Goal: Task Accomplishment & Management: Manage account settings

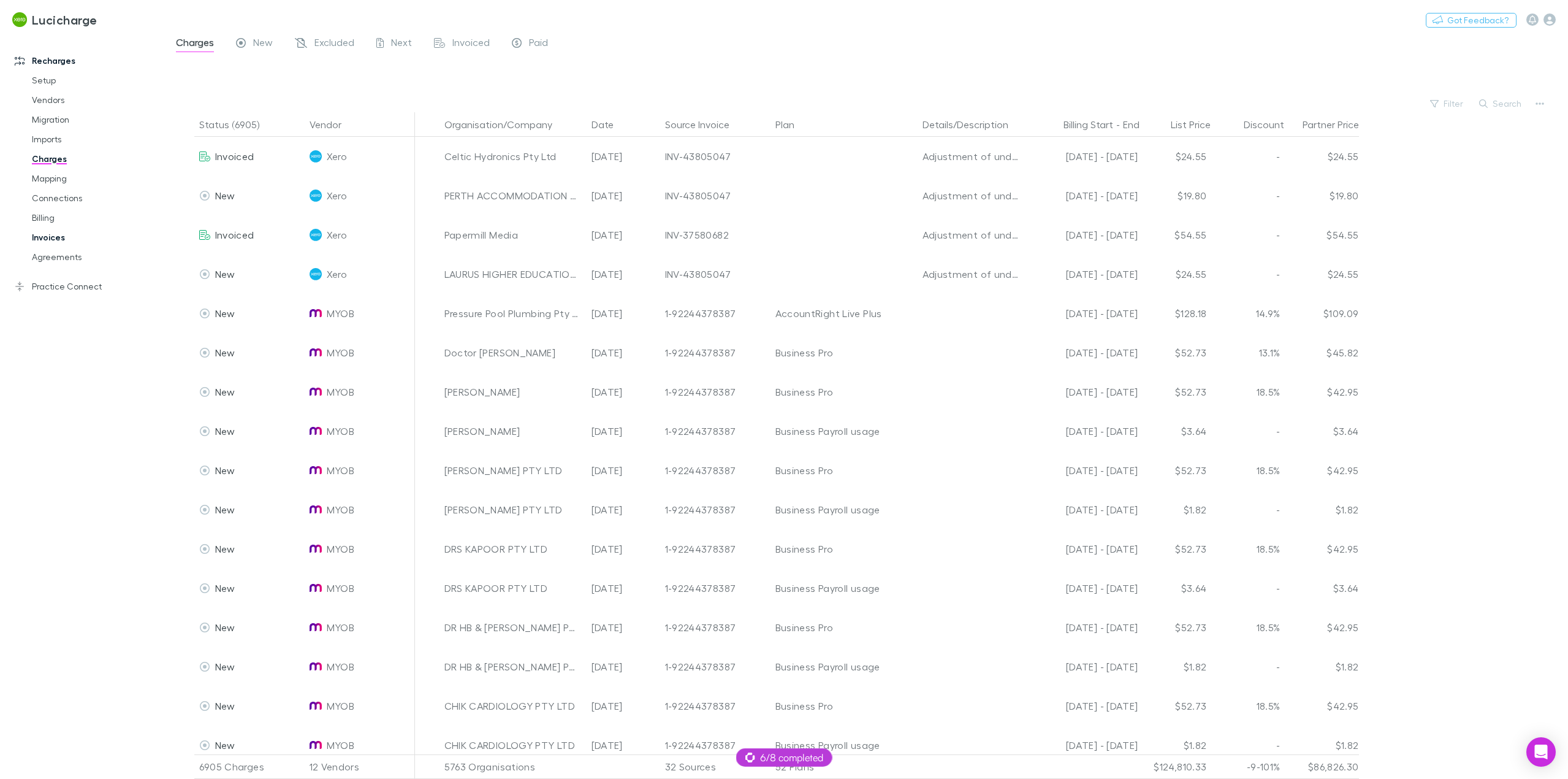
click at [46, 231] on link "Invoices" at bounding box center [96, 237] width 152 height 20
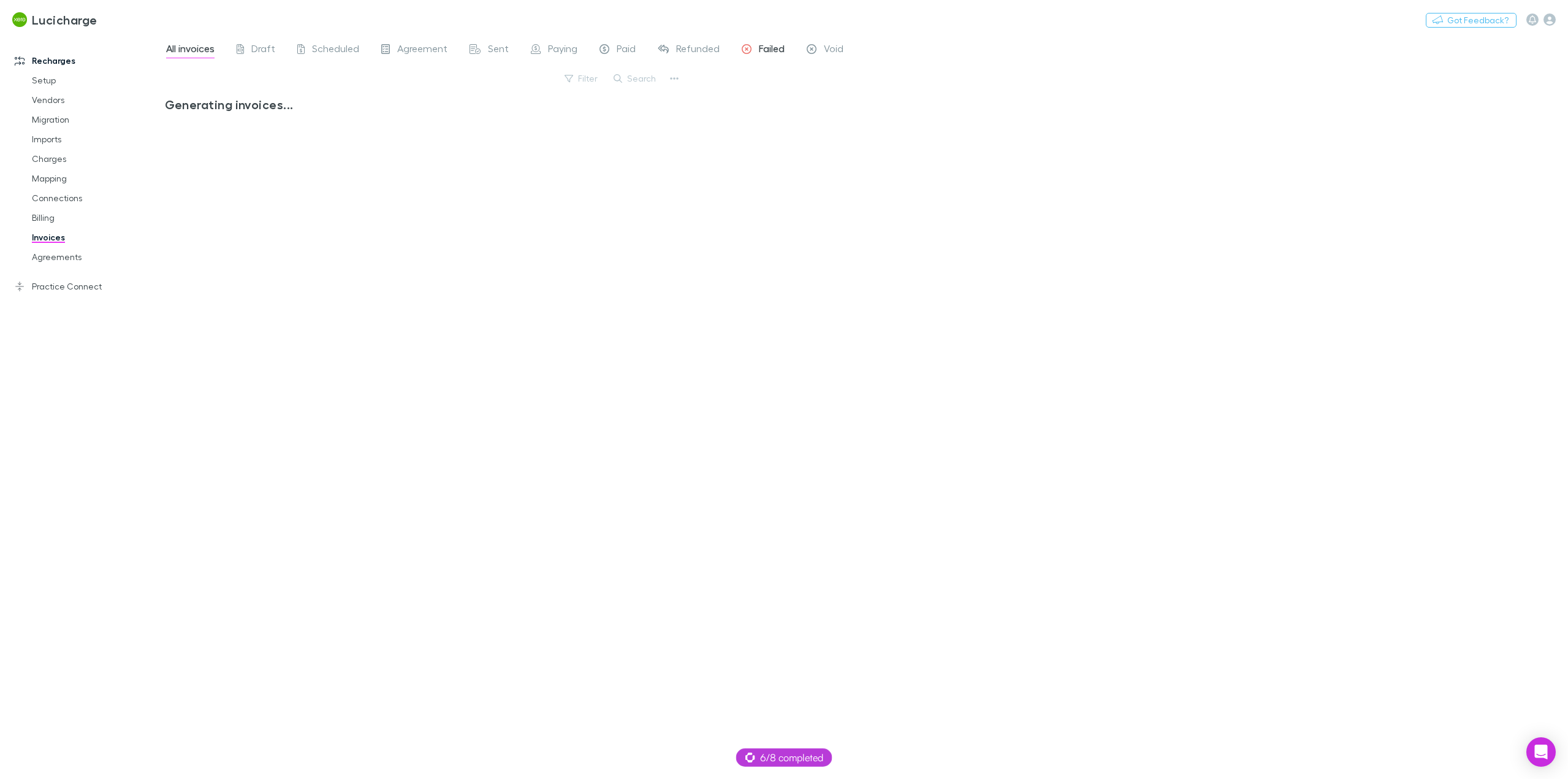
click at [766, 56] on span "Failed" at bounding box center [772, 50] width 25 height 16
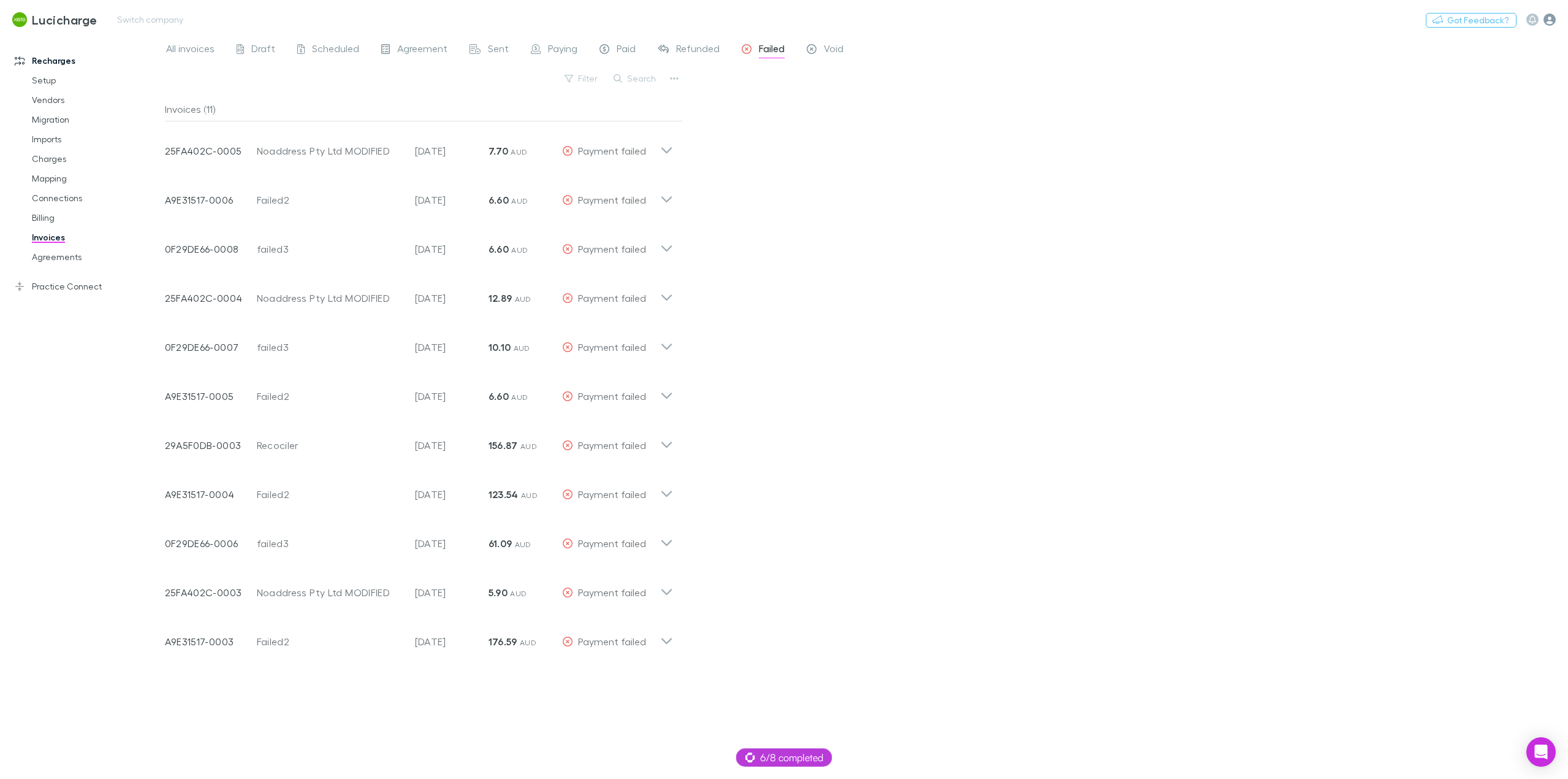
click at [1548, 20] on icon "button" at bounding box center [1550, 19] width 12 height 12
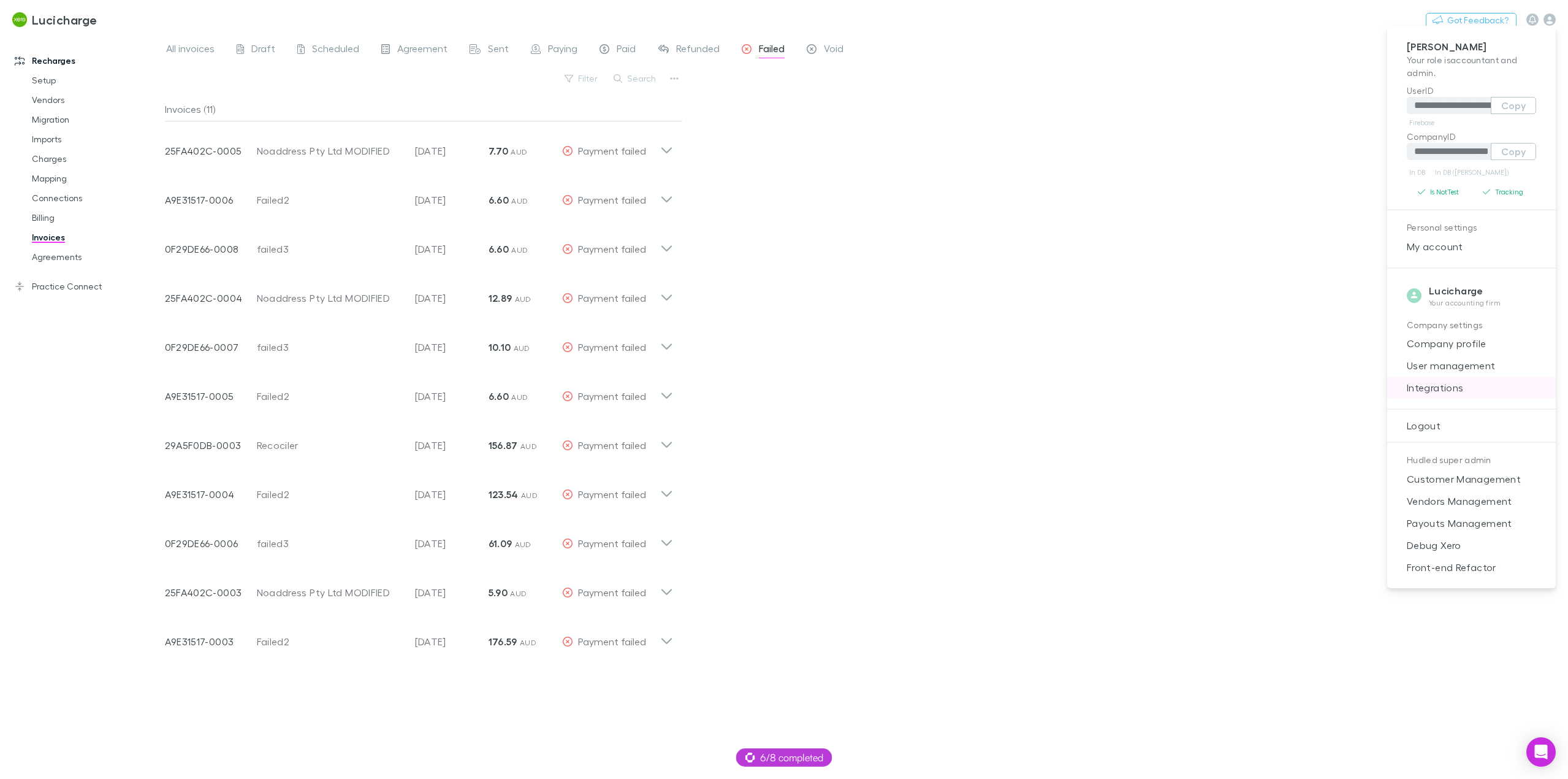
click at [1451, 388] on span "Integrations" at bounding box center [1472, 388] width 149 height 15
